Goal: Find specific page/section: Find specific page/section

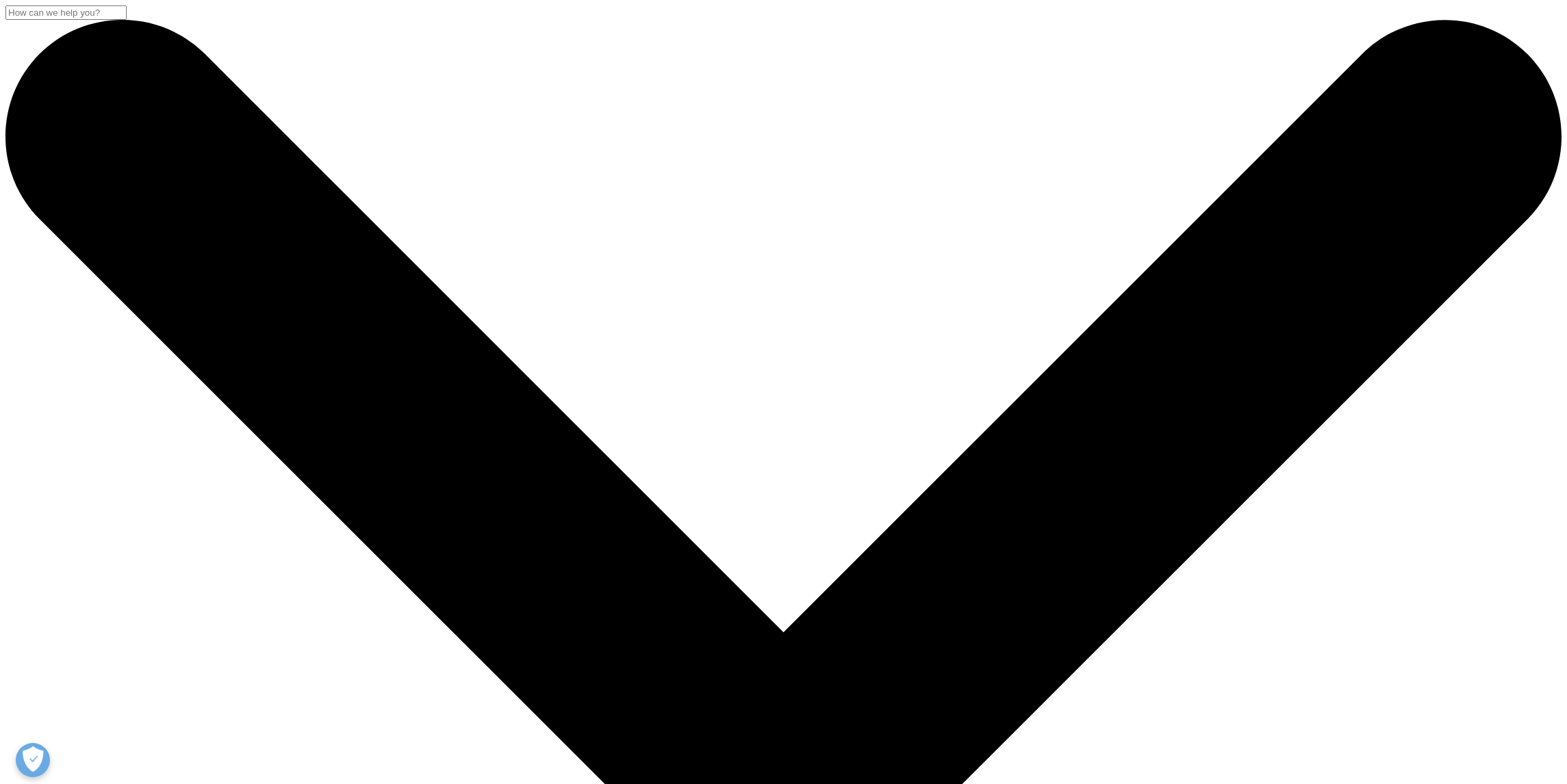
drag, startPoint x: 958, startPoint y: 292, endPoint x: 958, endPoint y: 305, distance: 13.0
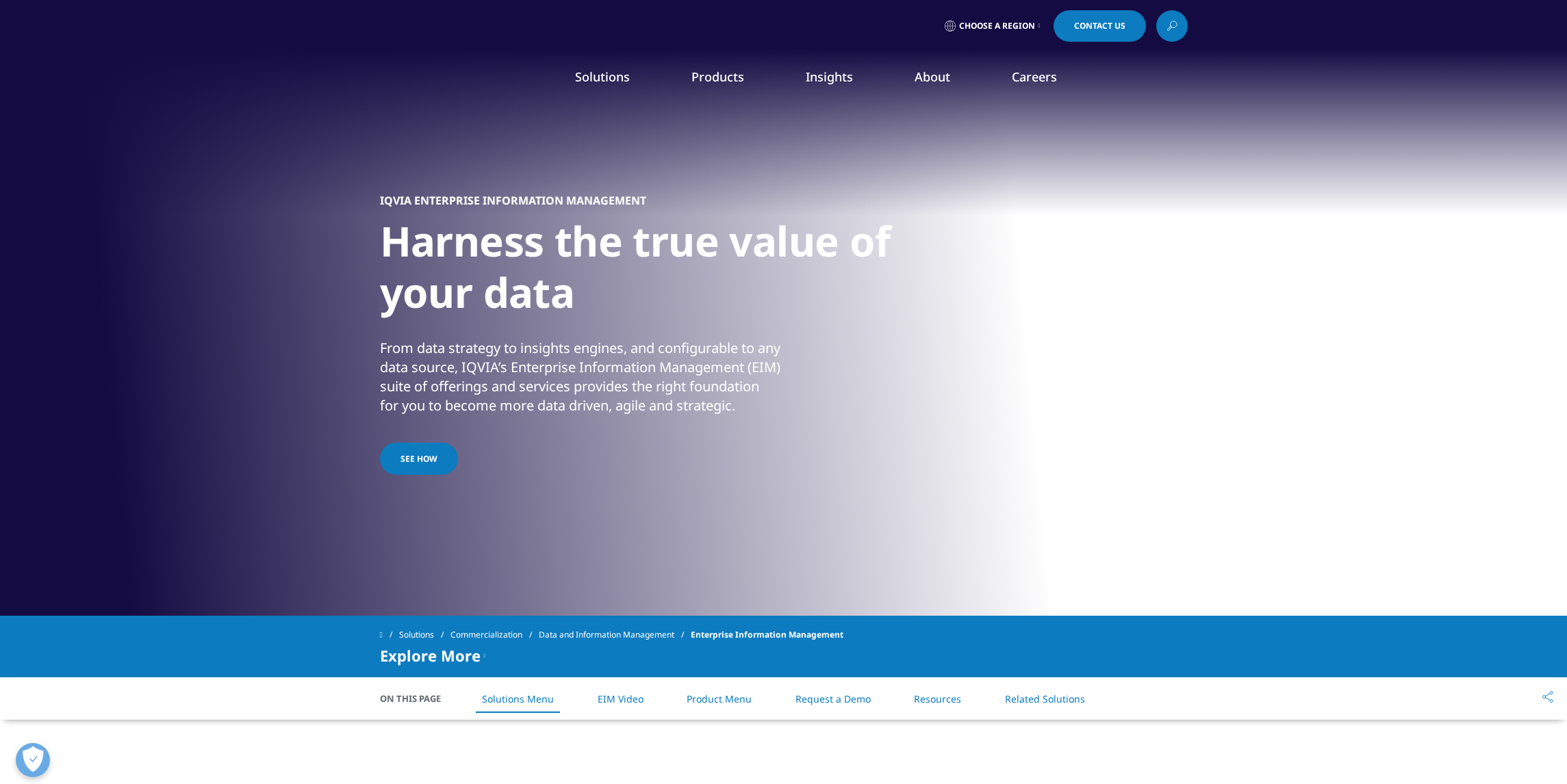
click at [1027, 23] on span "Choose a Region" at bounding box center [997, 26] width 76 height 11
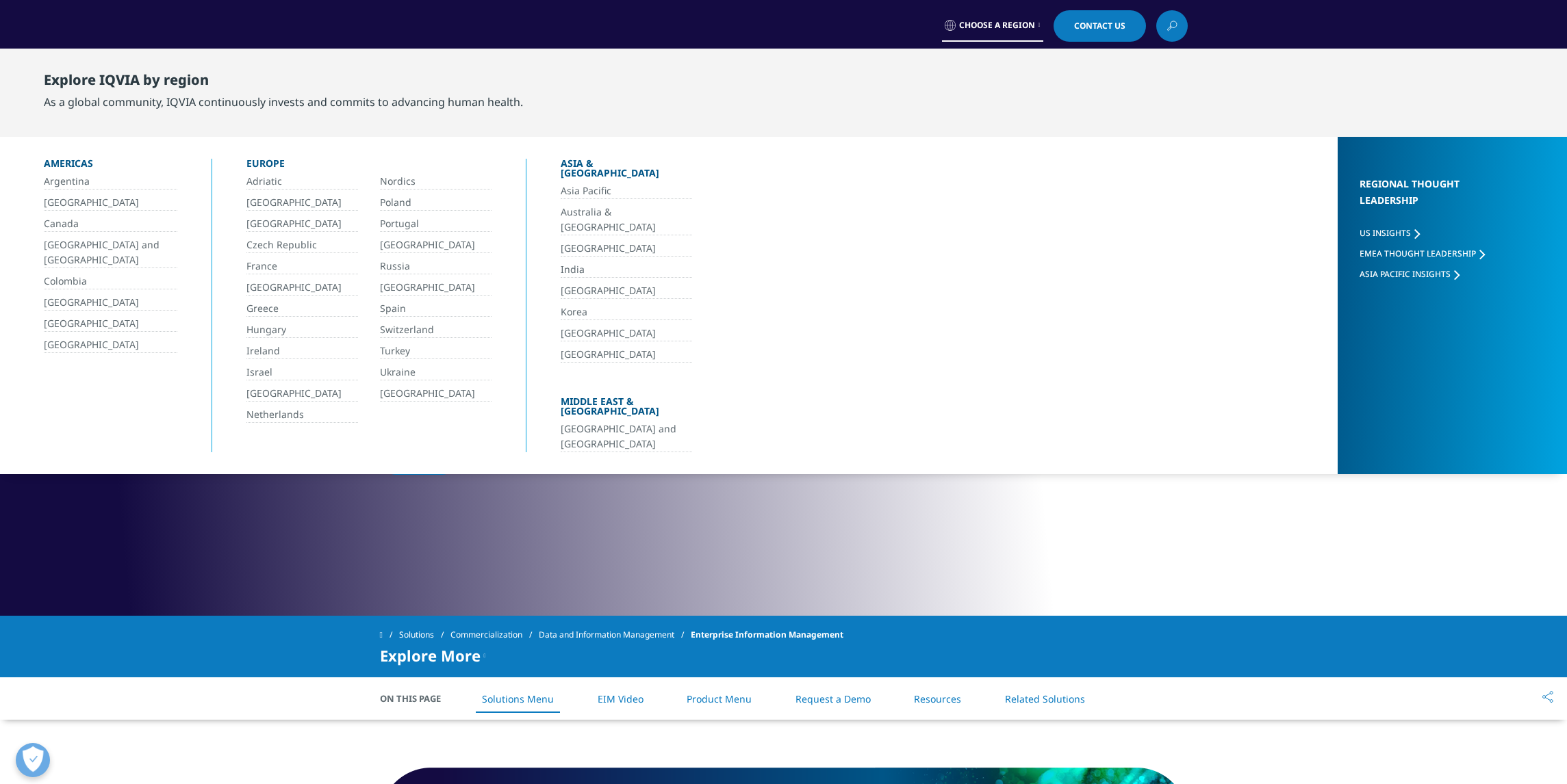
click at [438, 386] on link "[GEOGRAPHIC_DATA]" at bounding box center [436, 393] width 112 height 16
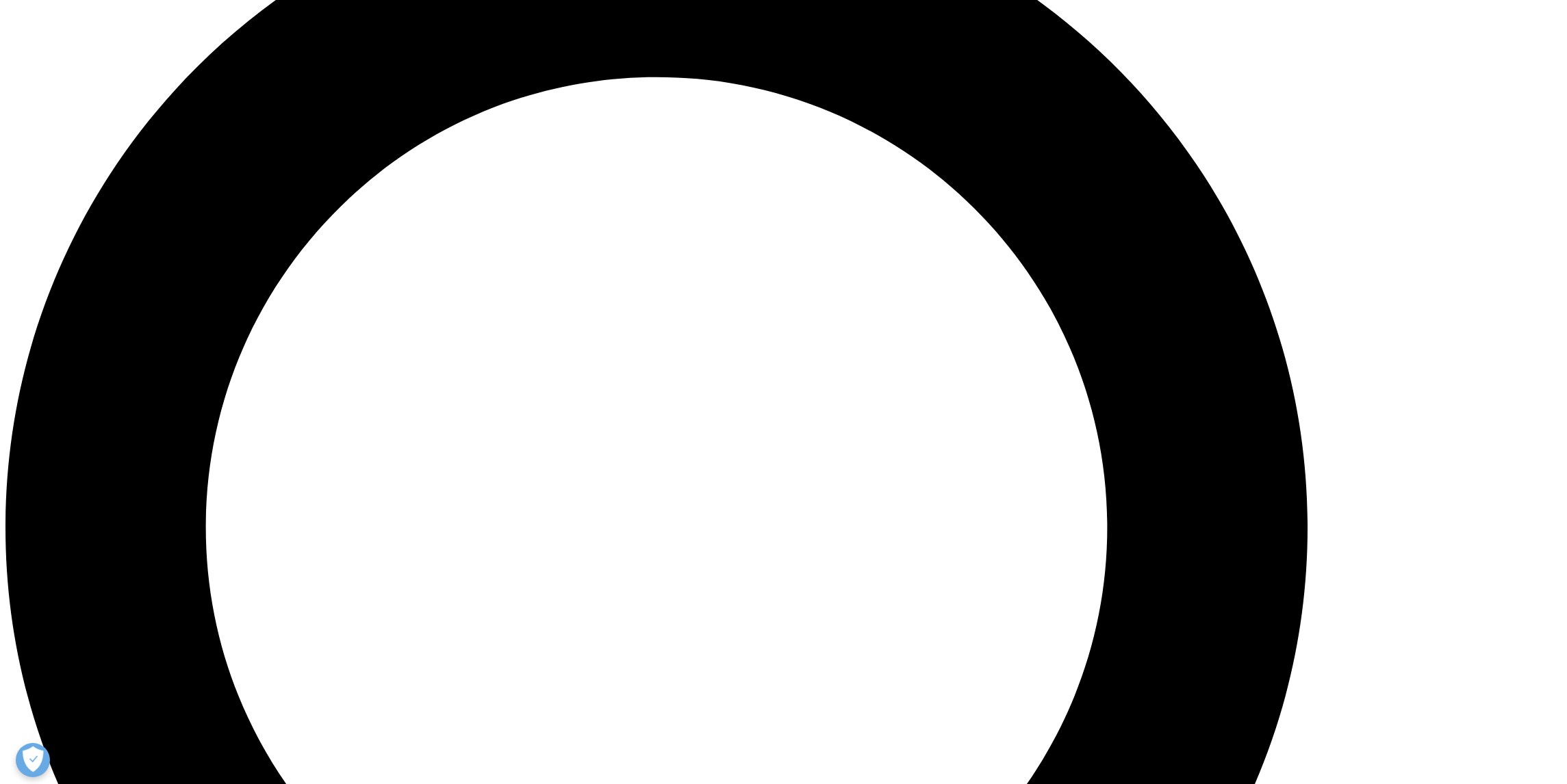
scroll to position [1714, 0]
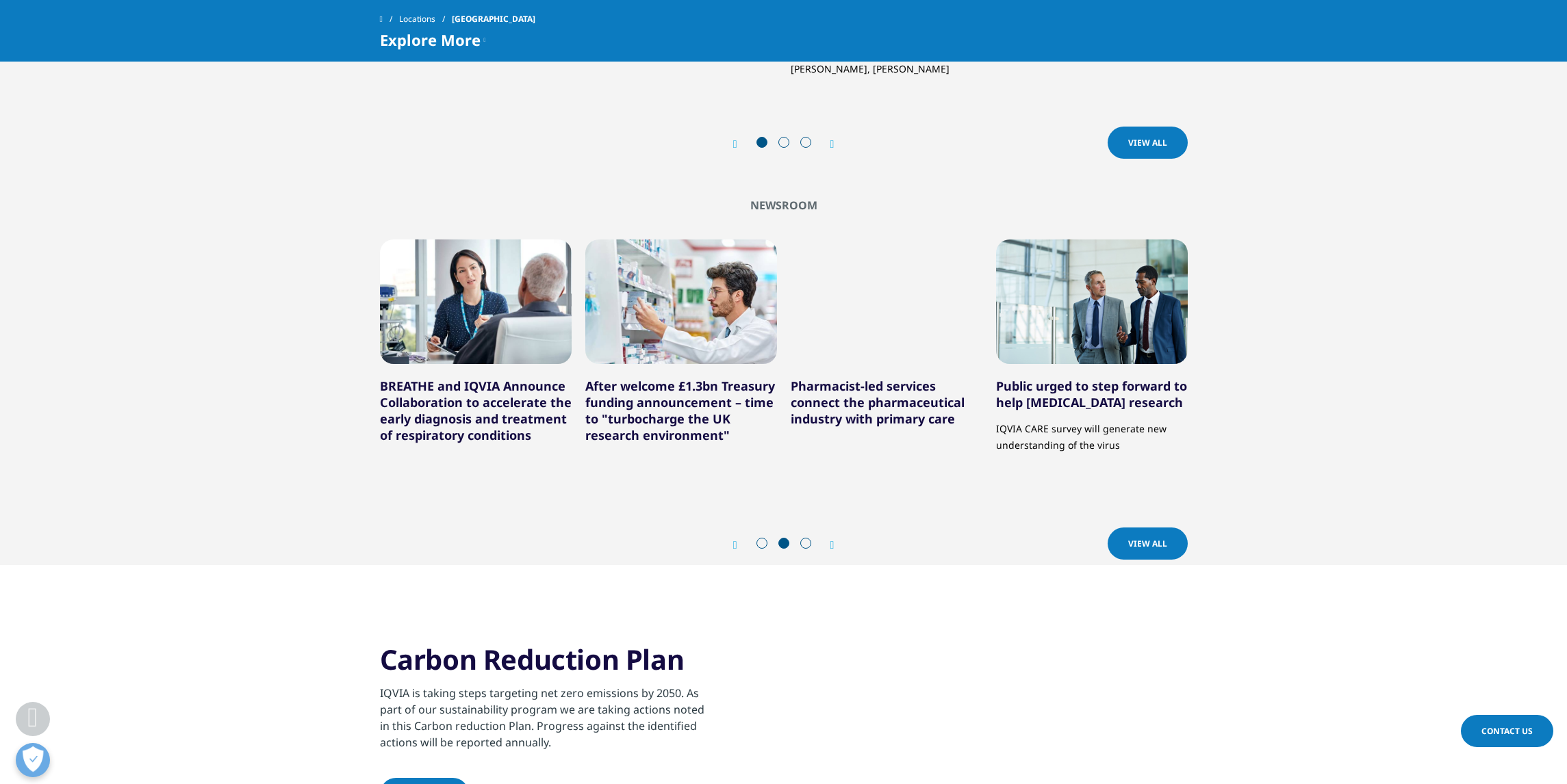
click at [835, 542] on icon "Next slide" at bounding box center [833, 545] width 4 height 11
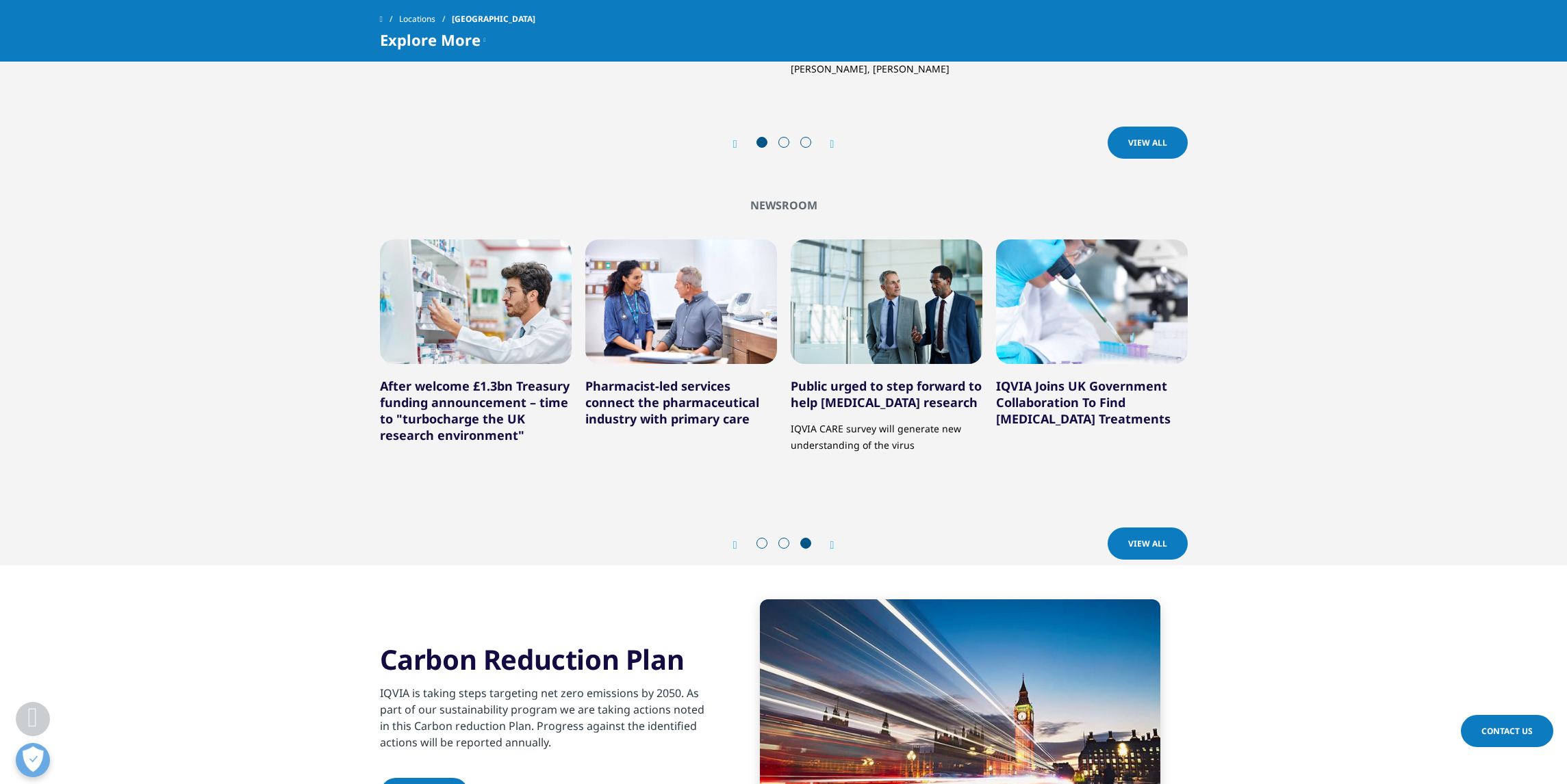
click at [835, 542] on icon "Next slide" at bounding box center [833, 545] width 4 height 11
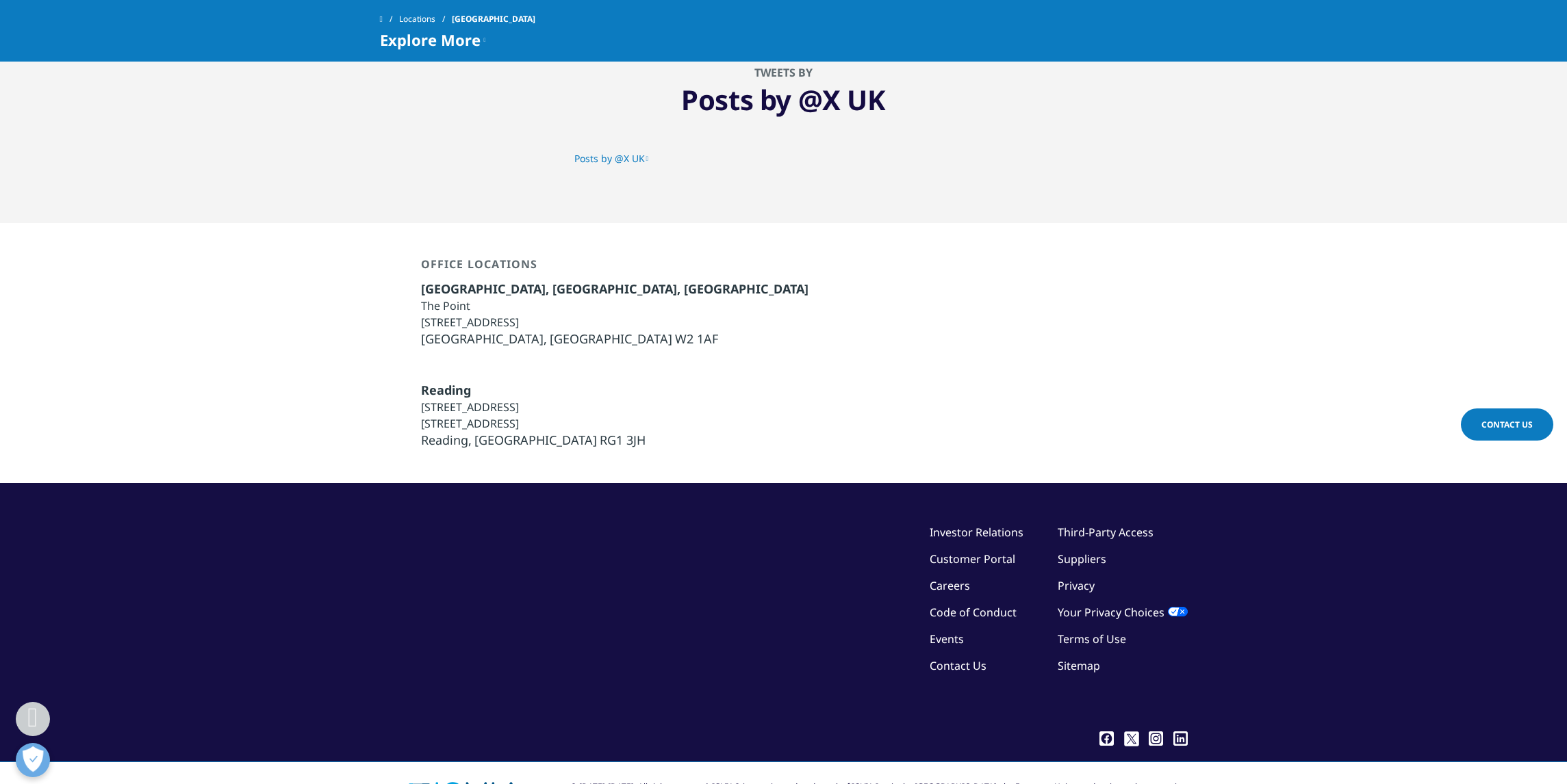
scroll to position [3142, 0]
